Goal: Transaction & Acquisition: Obtain resource

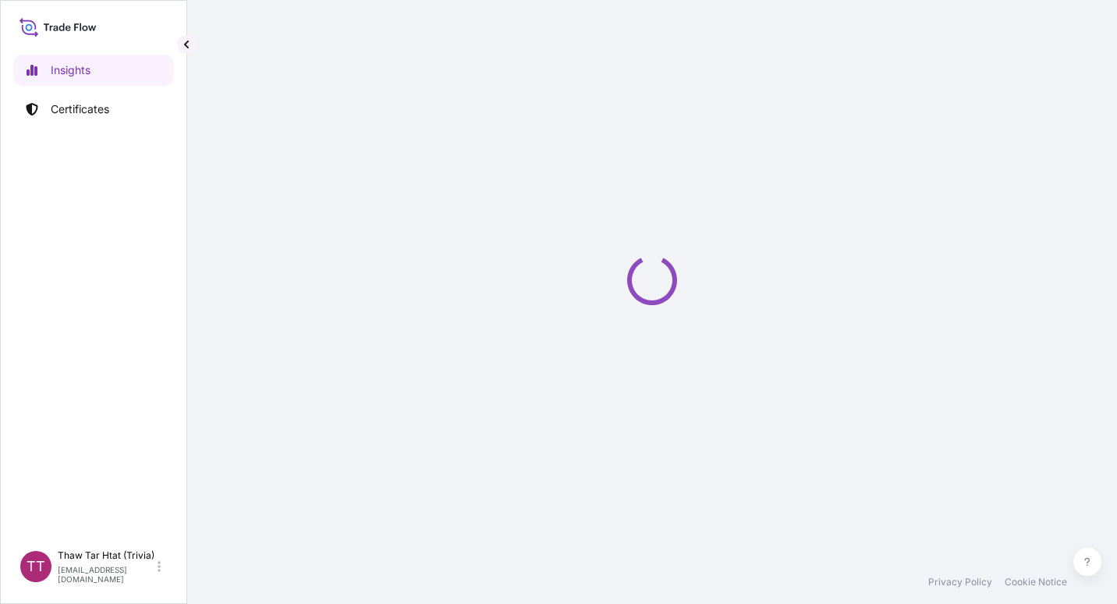
select select "2025"
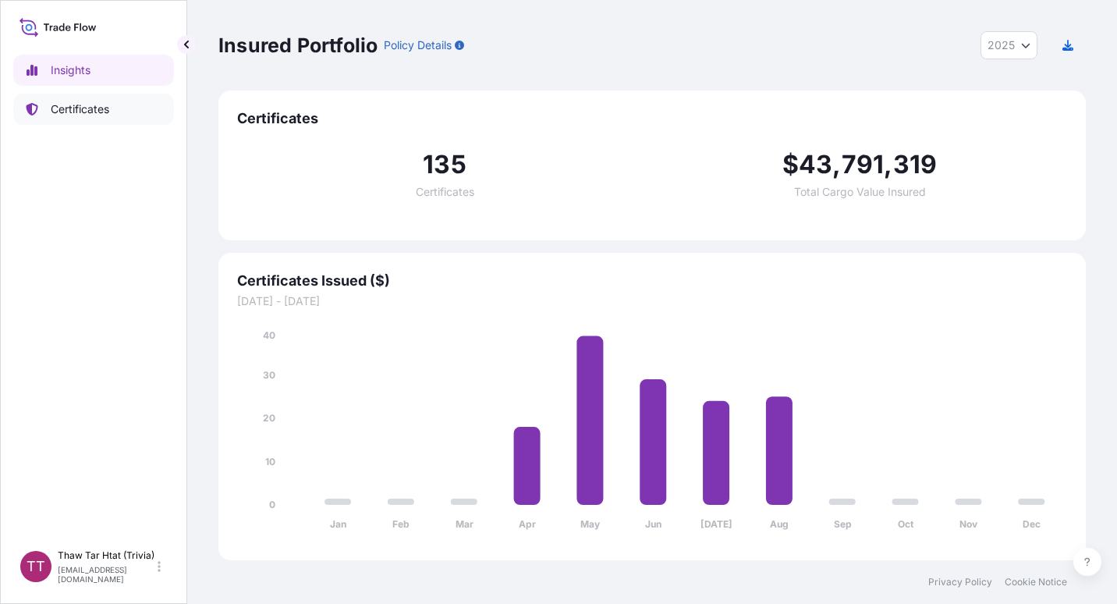
click at [97, 101] on p "Certificates" at bounding box center [80, 109] width 58 height 16
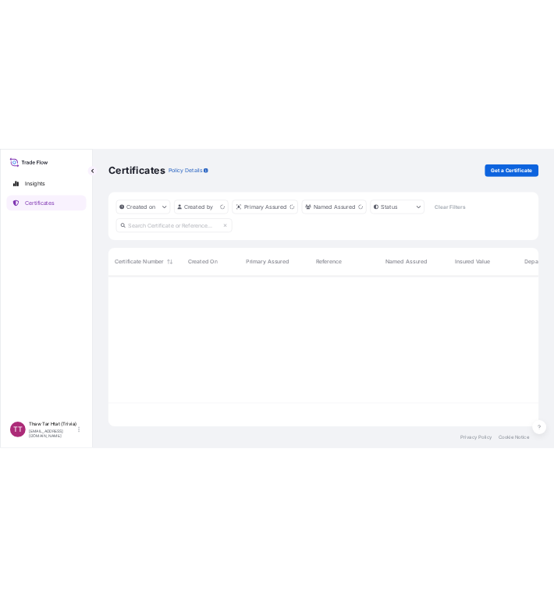
scroll to position [301, 856]
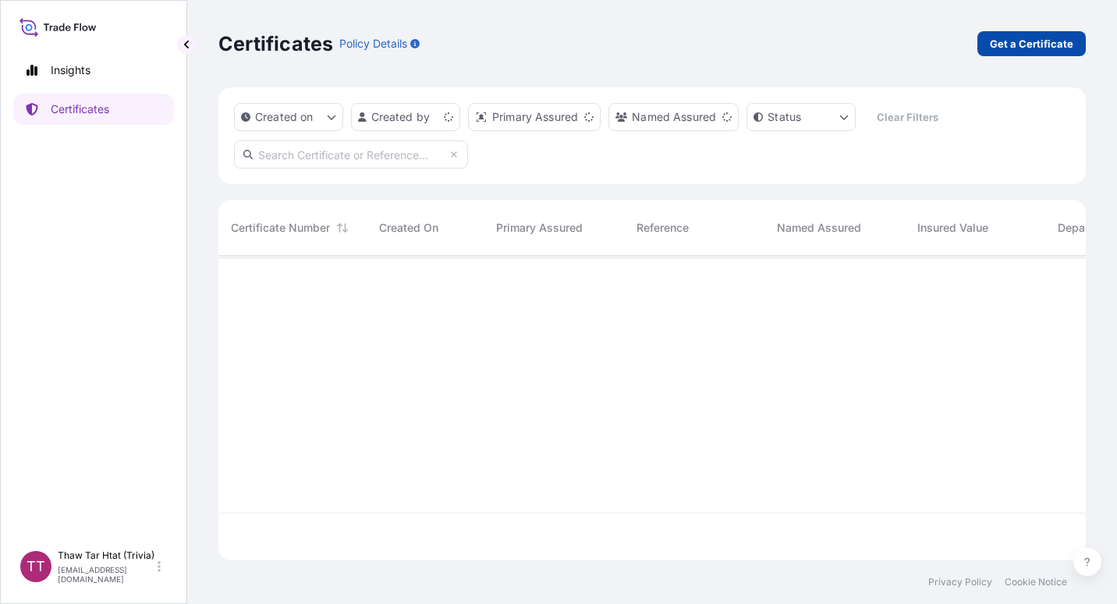
click at [1019, 41] on p "Get a Certificate" at bounding box center [1031, 44] width 83 height 16
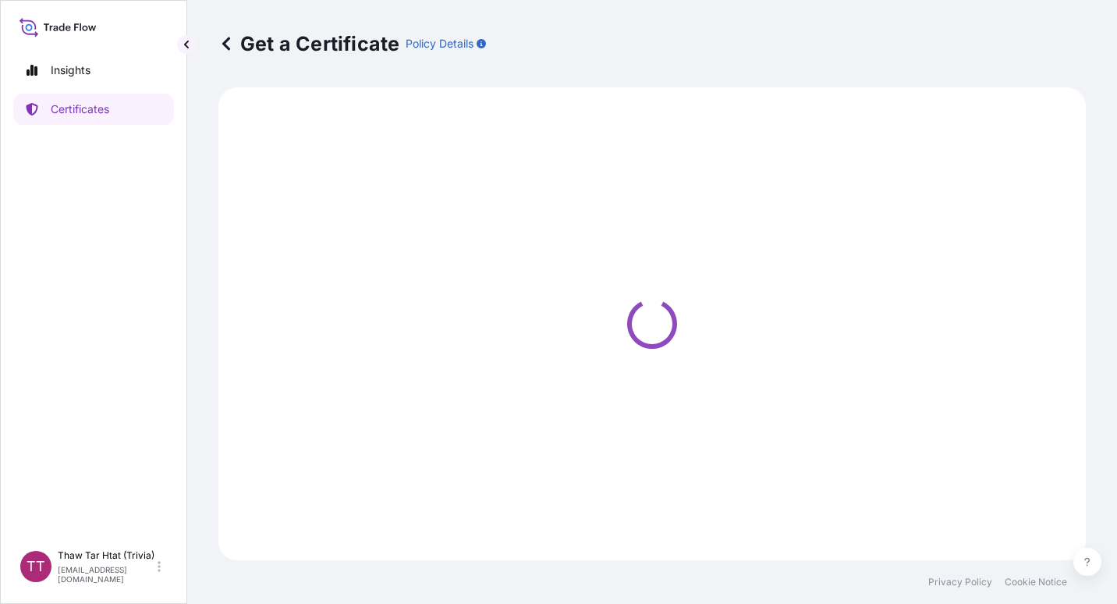
select select "Sea"
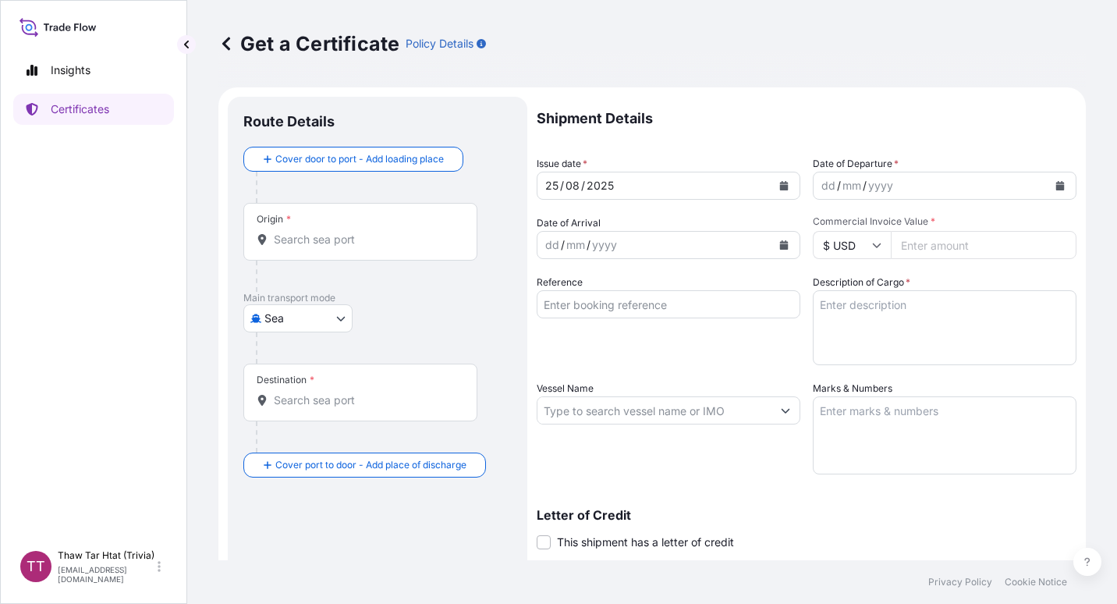
click at [703, 509] on p "Letter of Credit" at bounding box center [807, 515] width 540 height 12
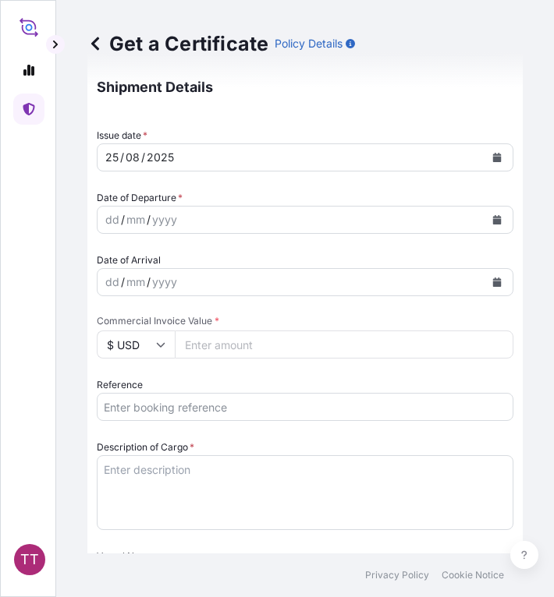
scroll to position [438, 0]
click at [164, 413] on input "Reference" at bounding box center [305, 406] width 417 height 28
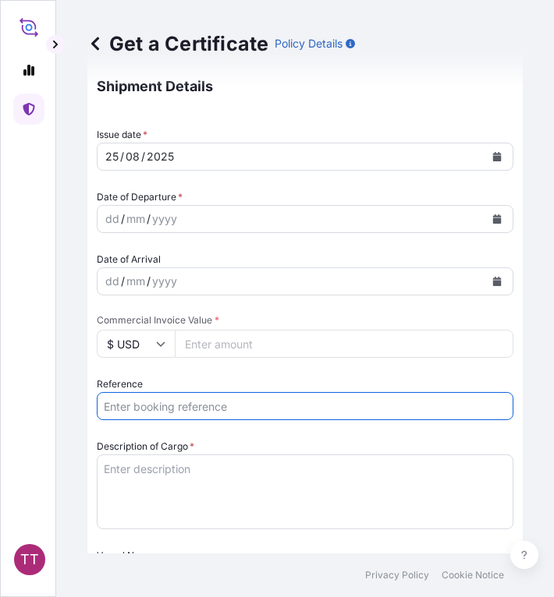
paste input "No. TTF-2025123"
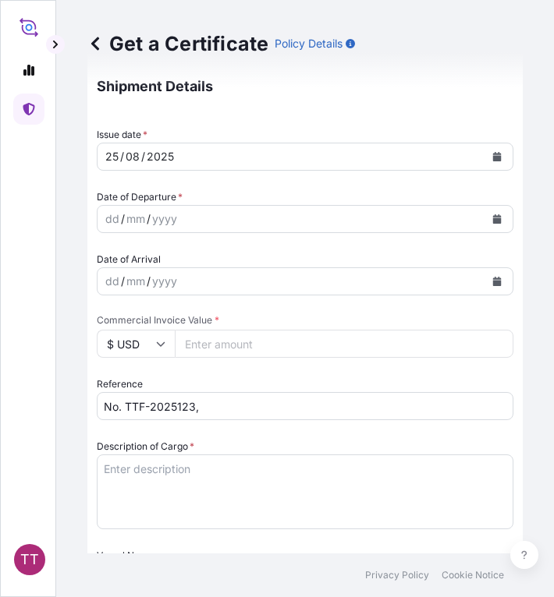
click at [221, 410] on input "No. TTF-2025123," at bounding box center [305, 406] width 417 height 28
paste input "MEDUOT101955"
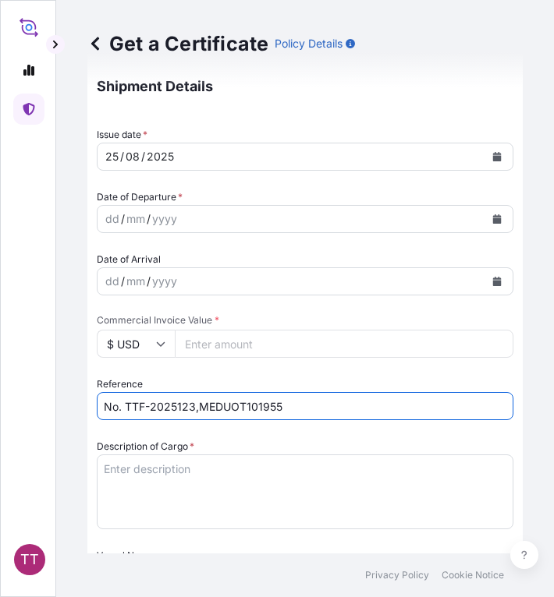
type input "No. TTF-2025123,MEDUOT101955"
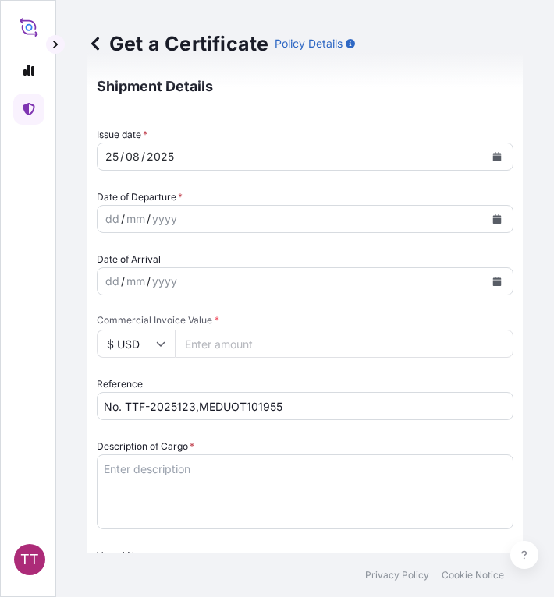
click at [122, 484] on textarea "Description of Cargo *" at bounding box center [305, 492] width 417 height 75
paste textarea "Fertilizer"
click at [209, 479] on textarea "Fertilizer" at bounding box center [305, 492] width 417 height 75
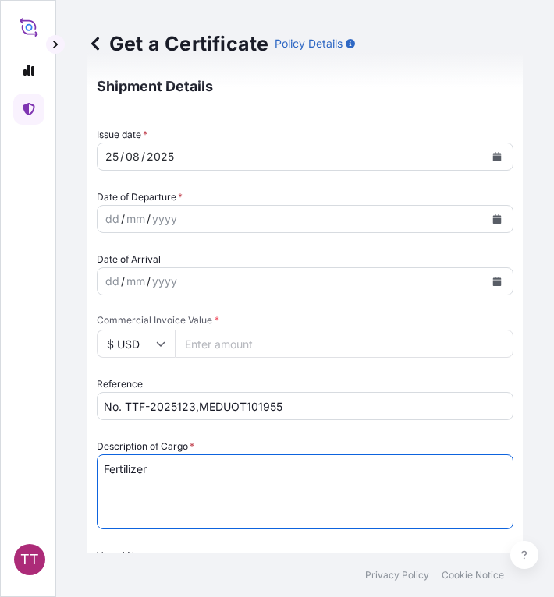
paste textarea "Ammonium Sulphate Fertilizer N : 20.5 % Min, S : 23.5 % Min ( 1,250 Kg / PP Bag…"
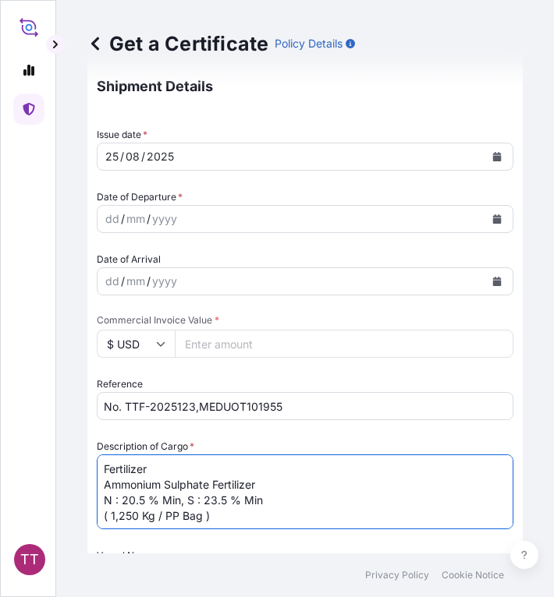
type textarea "Fertilizer Ammonium Sulphate Fertilizer N : 20.5 % Min, S : 23.5 % Min ( 1,250 …"
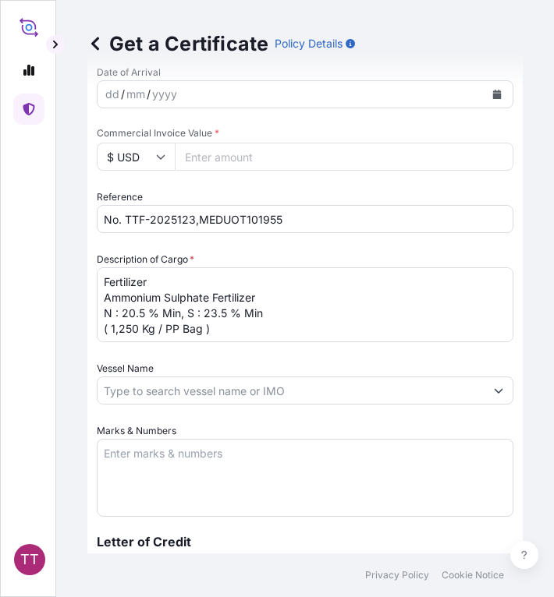
scroll to position [633, 0]
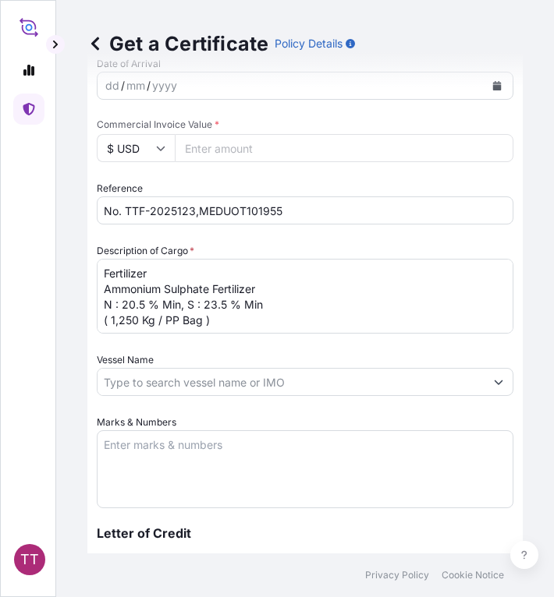
click at [183, 459] on textarea "Marks & Numbers" at bounding box center [305, 470] width 417 height 78
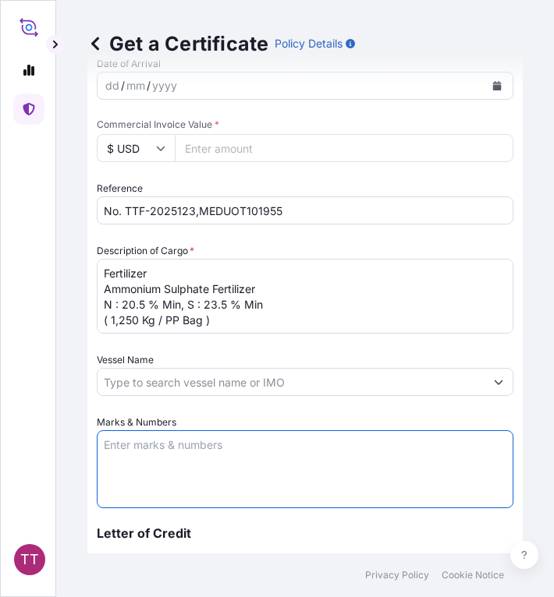
paste textarea "Myanma Awba Industries Co.,Ltd [STREET_ADDRESS][PERSON_NAME],"
click at [418, 485] on textarea "Myanma Awba Industries Co.,Ltd [STREET_ADDRESS][PERSON_NAME]," at bounding box center [305, 470] width 417 height 78
paste textarea "[GEOGRAPHIC_DATA], [GEOGRAPHIC_DATA]."
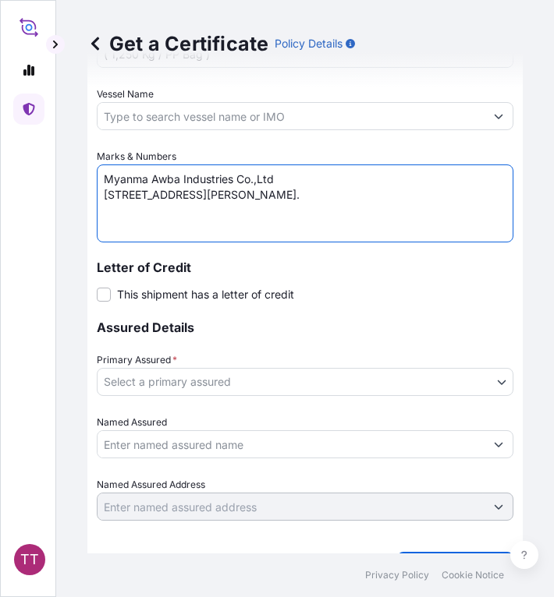
scroll to position [910, 0]
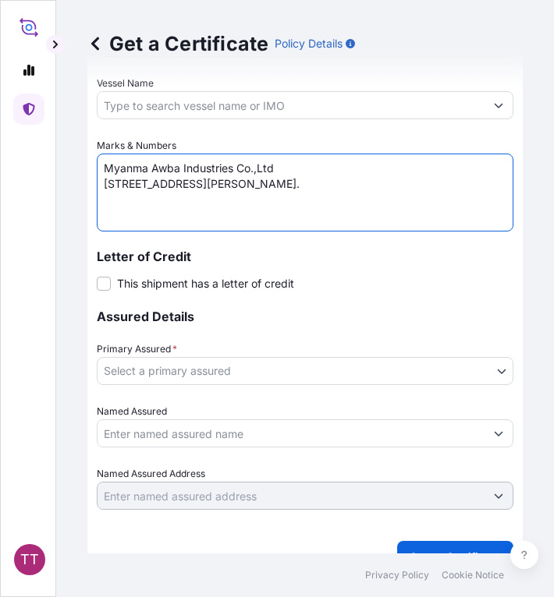
type textarea "Myanma Awba Industries Co.,Ltd [STREET_ADDRESS][PERSON_NAME]."
click at [167, 364] on body "TT Get a Certificate Policy Details Route Details Cover door to port - Add load…" at bounding box center [277, 298] width 554 height 597
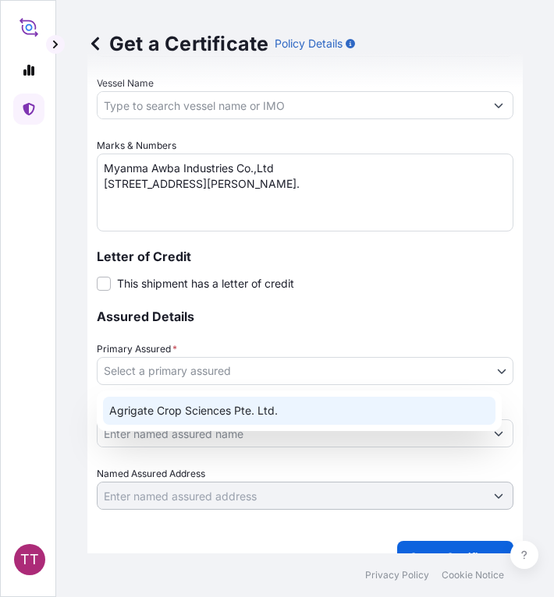
click at [179, 408] on div "Agrigate Crop Sciences Pte. Ltd." at bounding box center [299, 411] width 392 height 28
select select "31456"
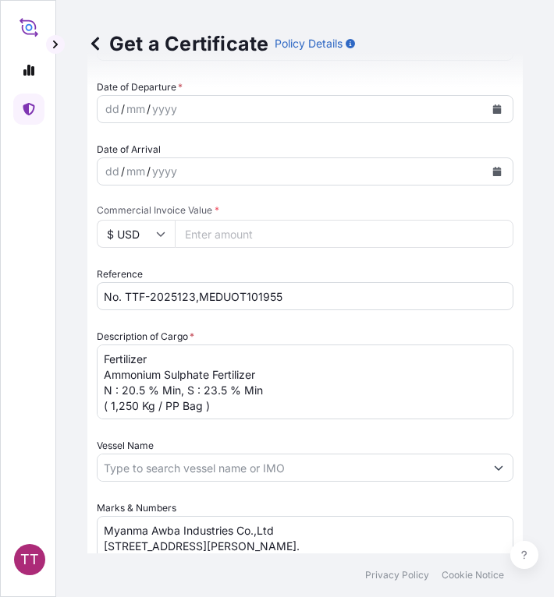
scroll to position [547, 0]
click at [215, 240] on input "Commercial Invoice Value *" at bounding box center [344, 235] width 339 height 28
paste input "112750"
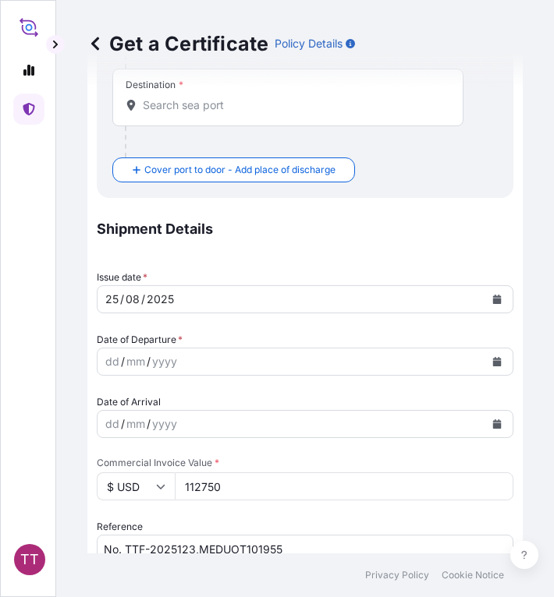
scroll to position [294, 0]
type input "112750"
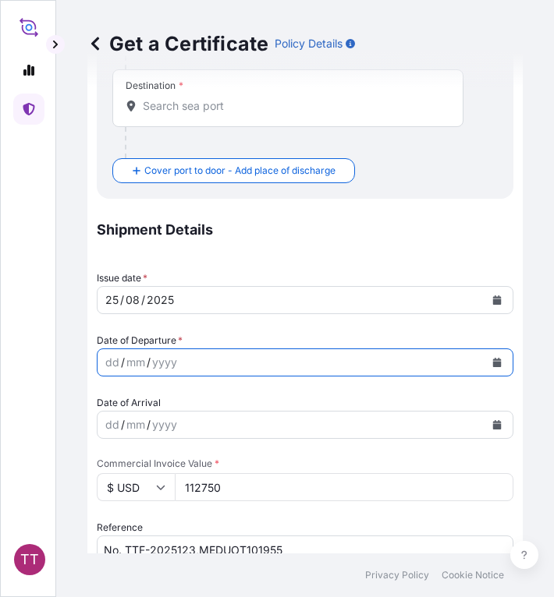
click at [491, 356] on button "Calendar" at bounding box center [496, 362] width 25 height 25
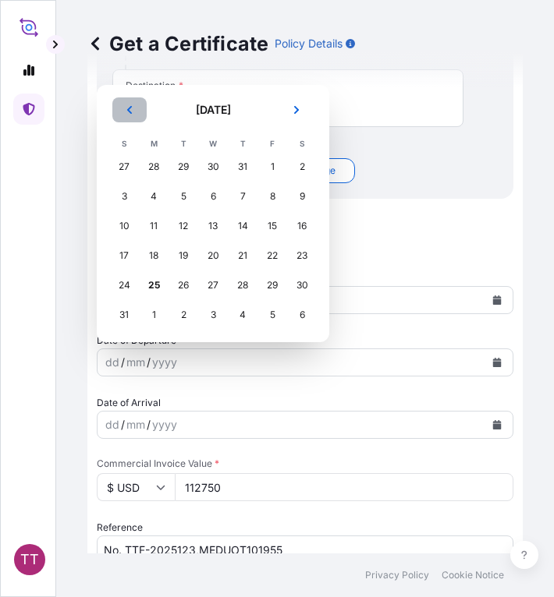
click at [127, 109] on icon "Previous" at bounding box center [129, 109] width 9 height 9
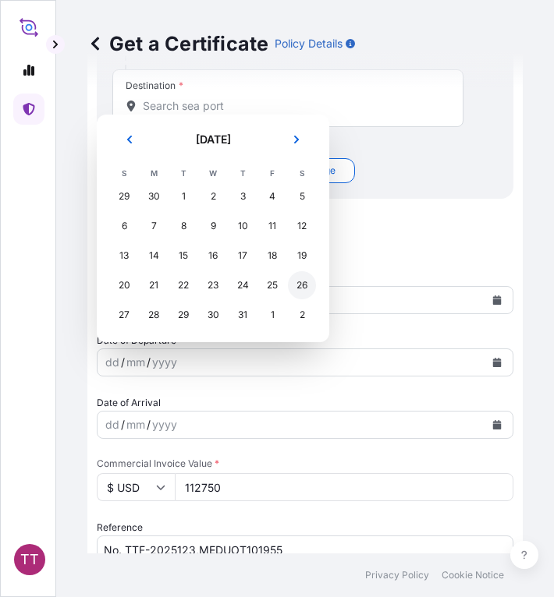
click at [298, 289] on div "26" at bounding box center [302, 285] width 28 height 28
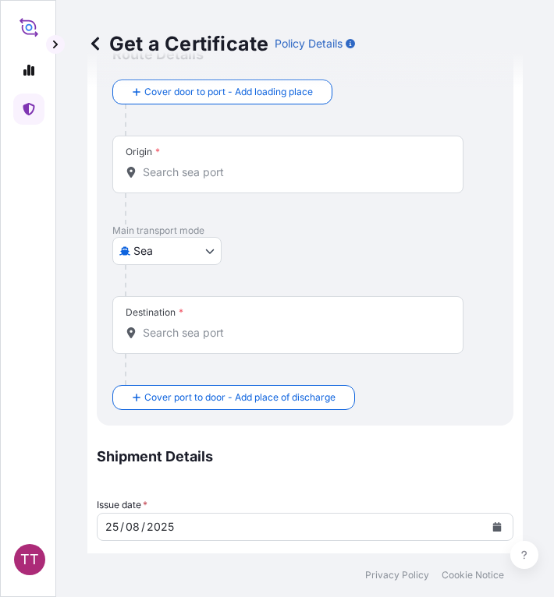
scroll to position [0, 0]
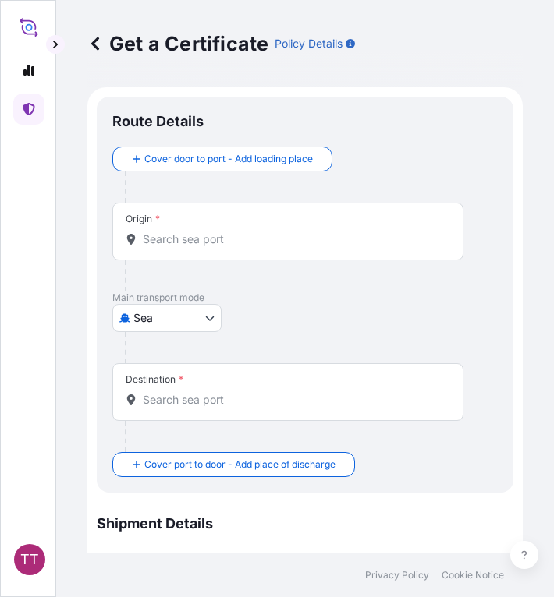
click at [179, 237] on input "Origin *" at bounding box center [293, 240] width 301 height 16
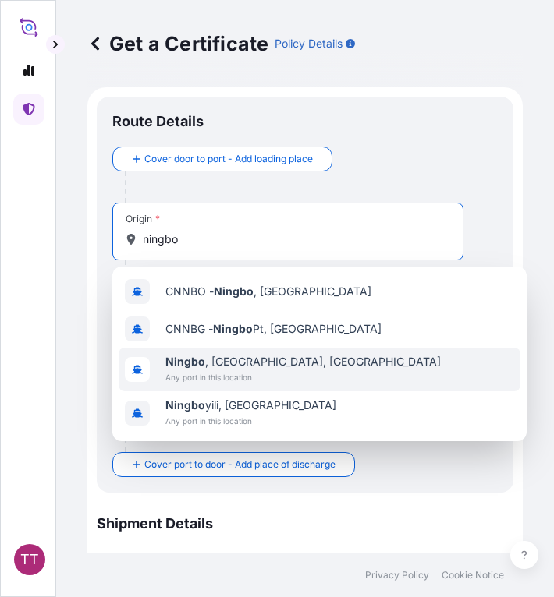
click at [232, 367] on span "[GEOGRAPHIC_DATA] , [GEOGRAPHIC_DATA], [GEOGRAPHIC_DATA]" at bounding box center [302, 362] width 275 height 16
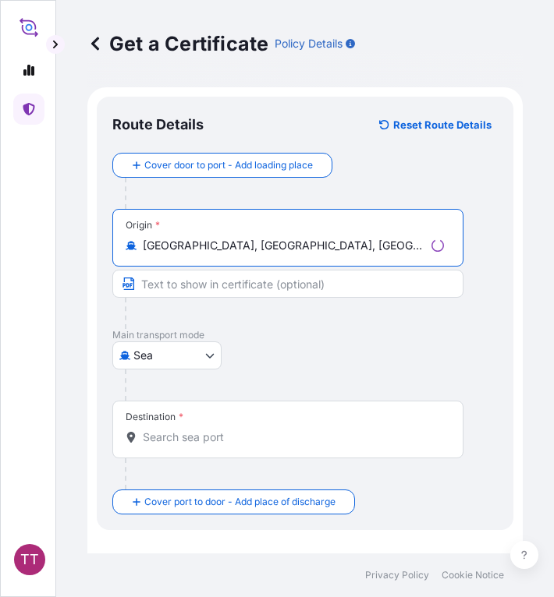
type input "[GEOGRAPHIC_DATA], [GEOGRAPHIC_DATA], [GEOGRAPHIC_DATA]"
click at [186, 445] on input "Destination *" at bounding box center [293, 438] width 301 height 16
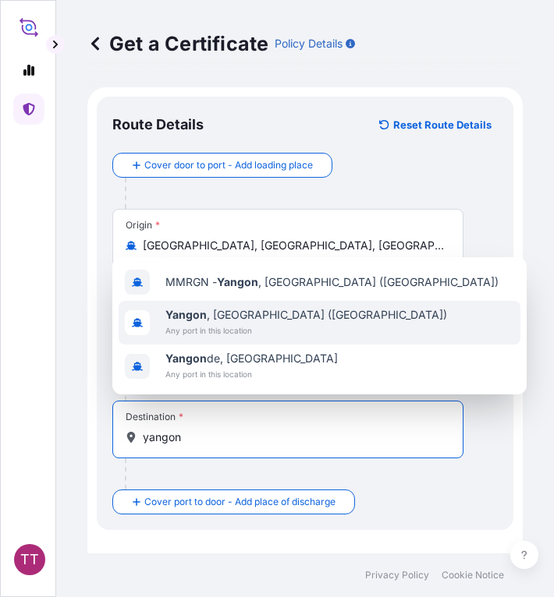
click at [209, 310] on span "[GEOGRAPHIC_DATA] , [GEOGRAPHIC_DATA] ([GEOGRAPHIC_DATA])" at bounding box center [306, 315] width 282 height 16
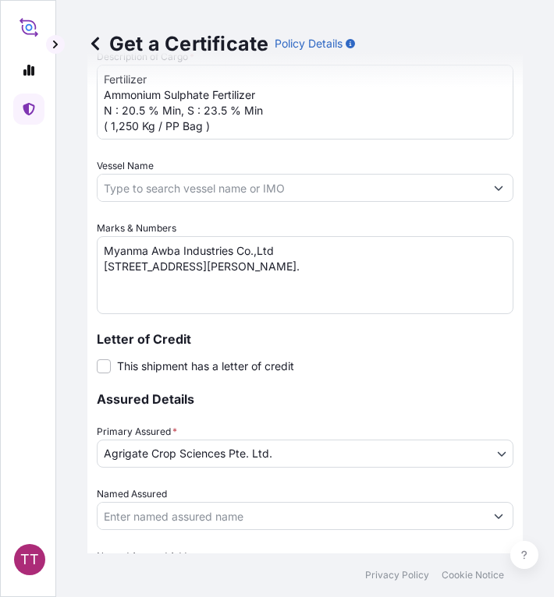
scroll to position [1006, 0]
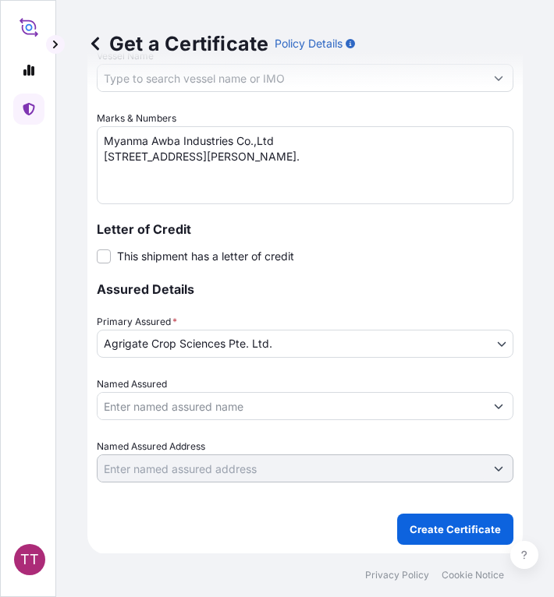
type input "[GEOGRAPHIC_DATA], [GEOGRAPHIC_DATA] ([GEOGRAPHIC_DATA])"
click at [434, 522] on p "Create Certificate" at bounding box center [454, 530] width 91 height 16
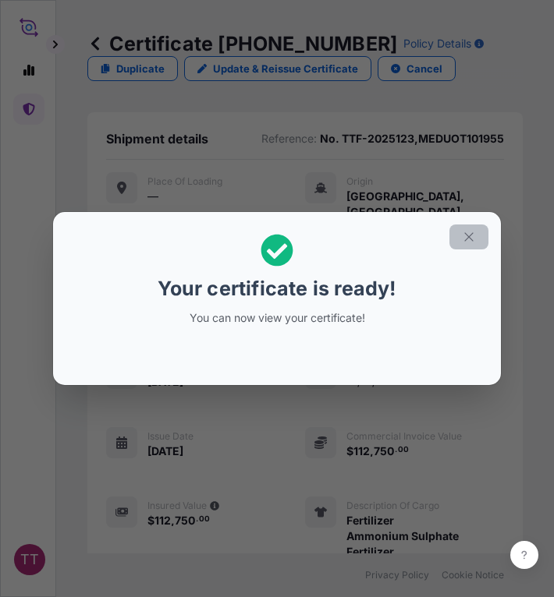
click at [474, 236] on icon "button" at bounding box center [469, 237] width 14 height 14
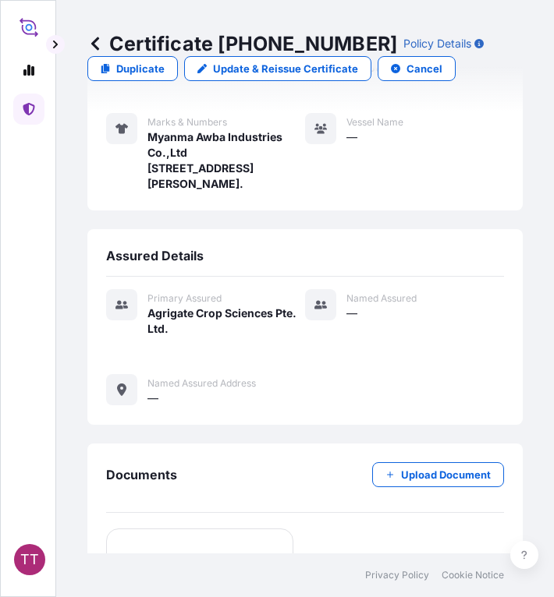
scroll to position [709, 0]
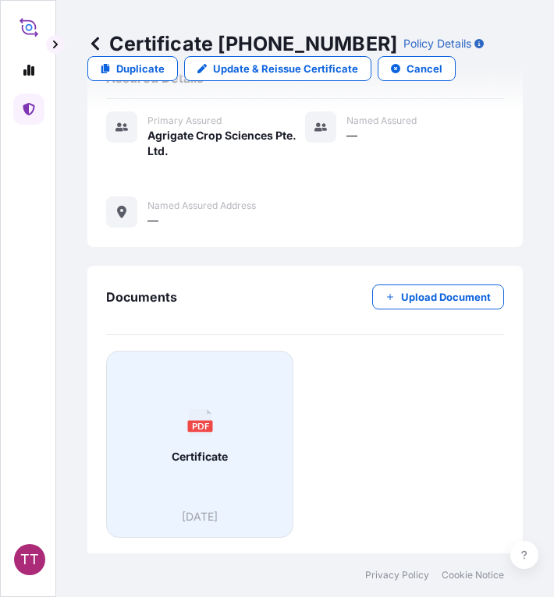
click at [204, 449] on span "Certificate" at bounding box center [200, 457] width 56 height 16
